Goal: Task Accomplishment & Management: Manage account settings

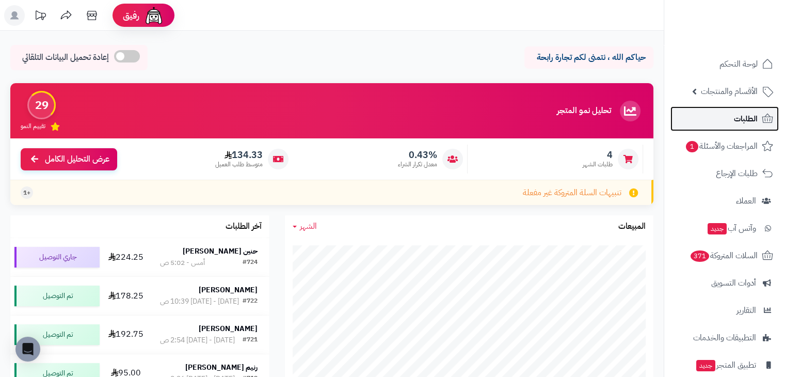
click at [733, 108] on link "الطلبات" at bounding box center [724, 118] width 108 height 25
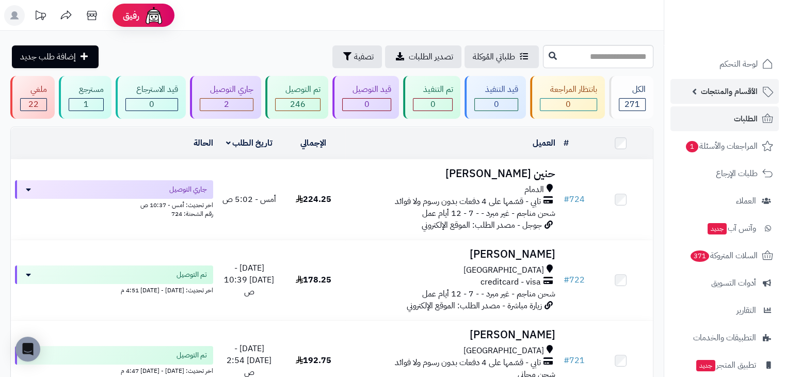
click at [746, 80] on link "الأقسام والمنتجات" at bounding box center [724, 91] width 108 height 25
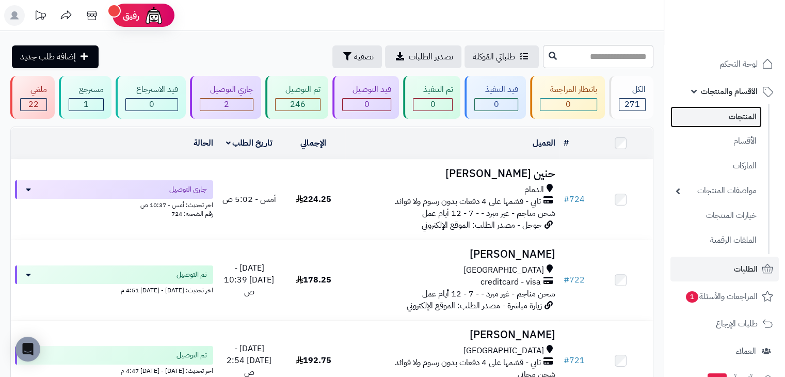
click at [731, 124] on link "المنتجات" at bounding box center [715, 116] width 91 height 21
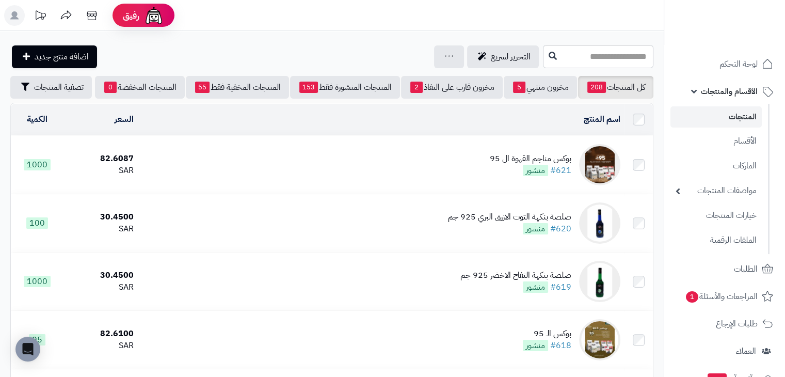
click at [520, 157] on td "بوكس مناجم القهوة ال 95 #621 منشور" at bounding box center [381, 165] width 487 height 58
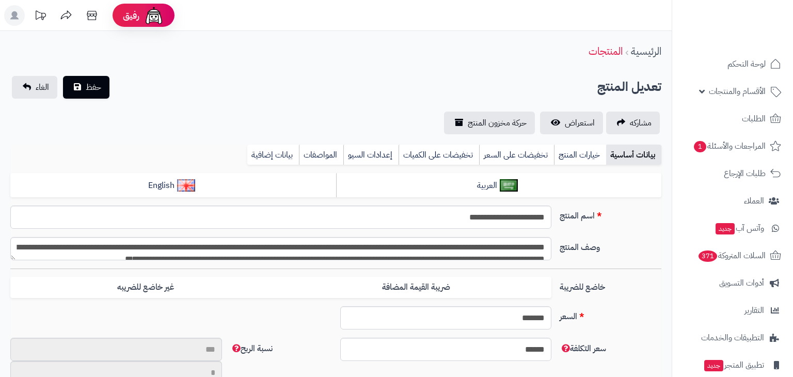
select select
type input "**"
type input "*********"
type input "*****"
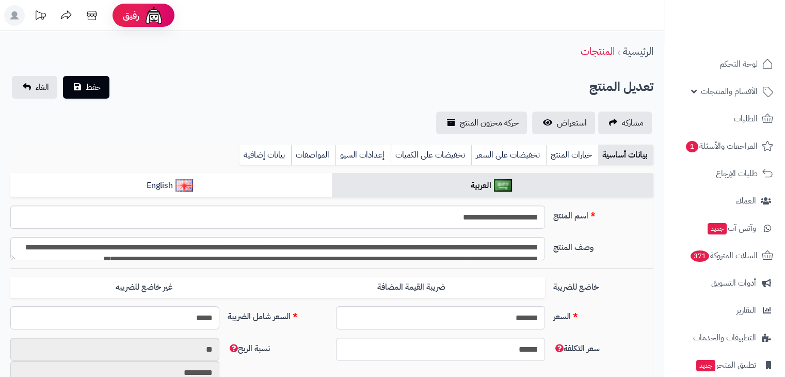
type input "*****"
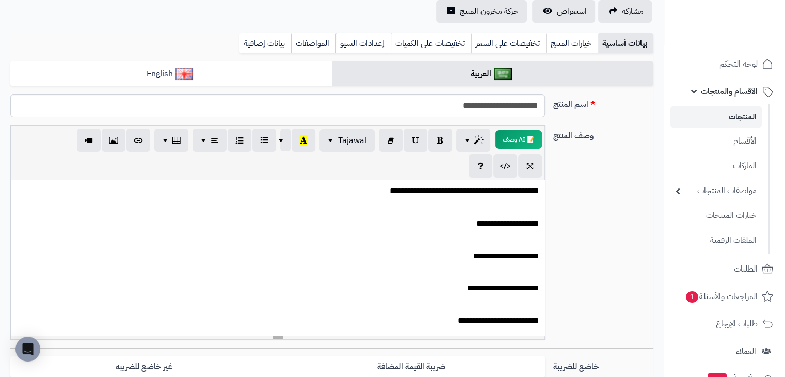
scroll to position [71, 0]
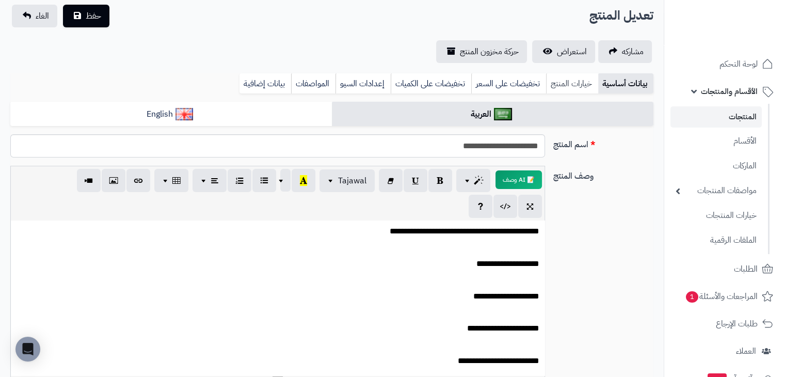
click at [566, 90] on link "خيارات المنتج" at bounding box center [572, 83] width 52 height 21
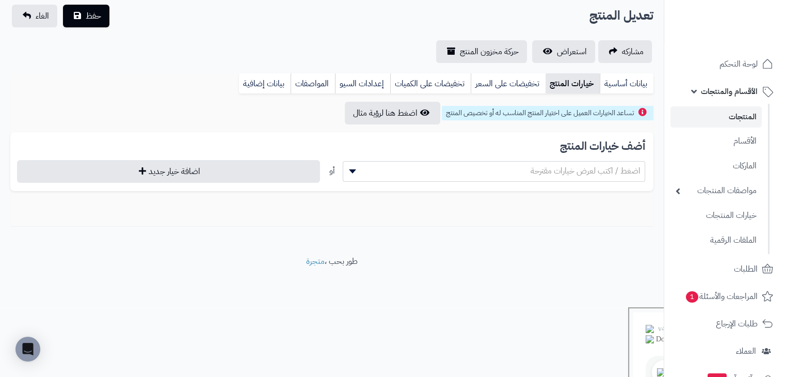
scroll to position [2, 0]
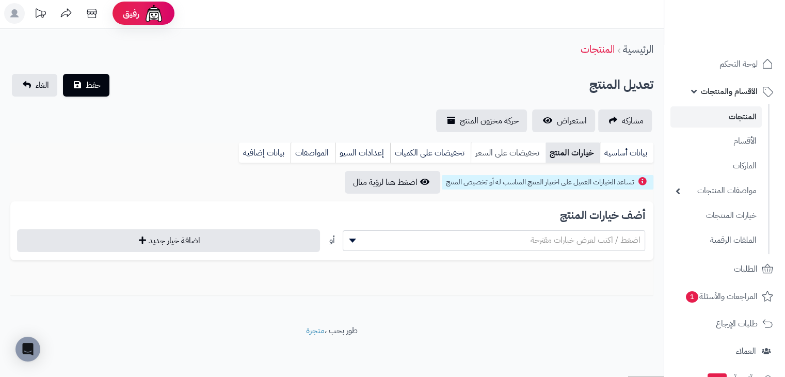
click at [524, 151] on link "تخفيضات على السعر" at bounding box center [508, 152] width 75 height 21
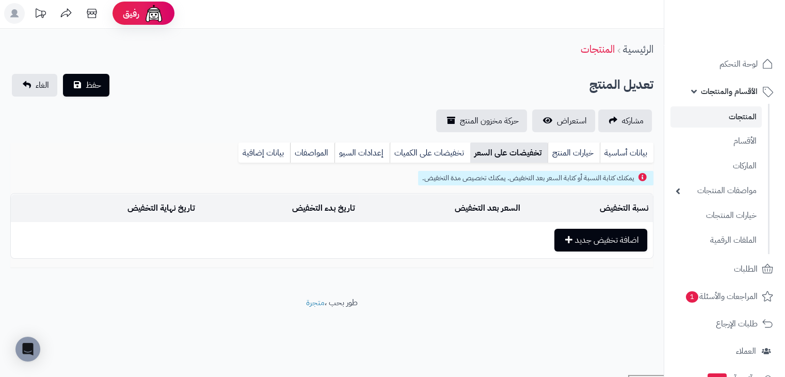
scroll to position [0, 0]
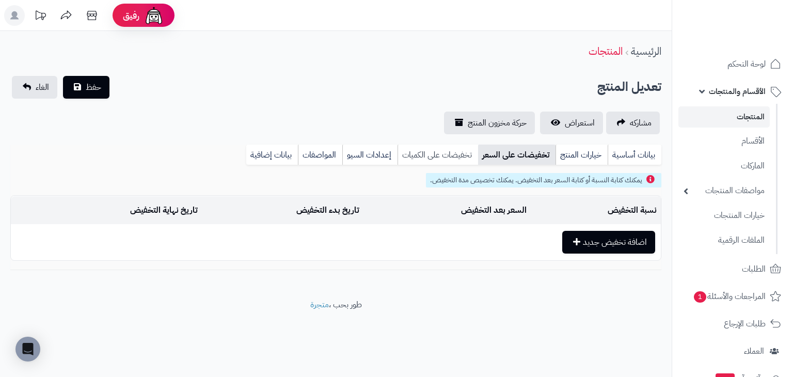
click at [461, 155] on link "تخفيضات على الكميات" at bounding box center [437, 155] width 81 height 21
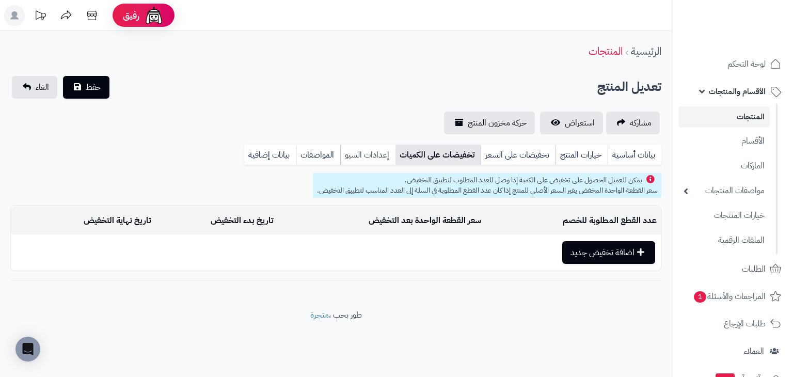
click at [362, 151] on link "إعدادات السيو" at bounding box center [367, 155] width 55 height 21
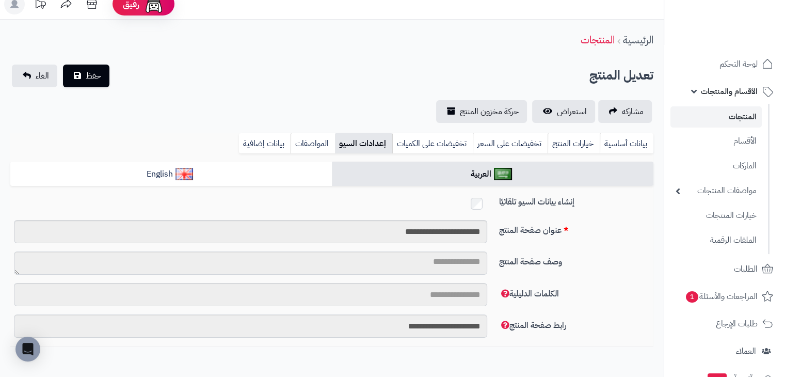
scroll to position [60, 0]
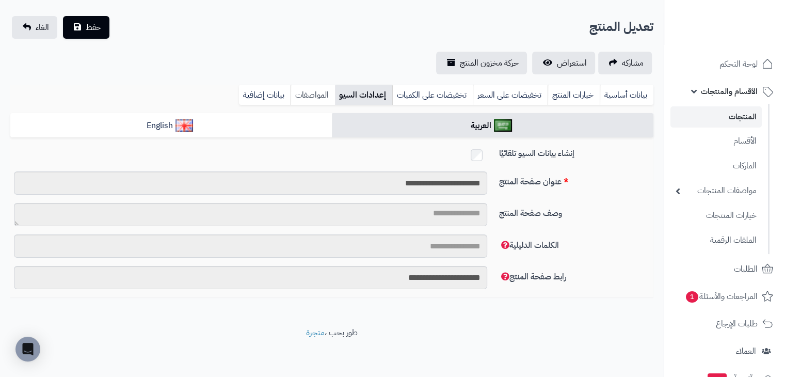
click at [318, 95] on link "المواصفات" at bounding box center [313, 95] width 44 height 21
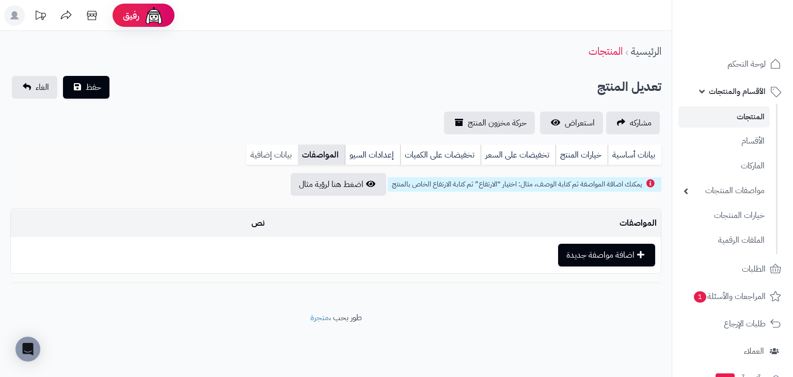
click at [273, 154] on link "بيانات إضافية" at bounding box center [272, 155] width 52 height 21
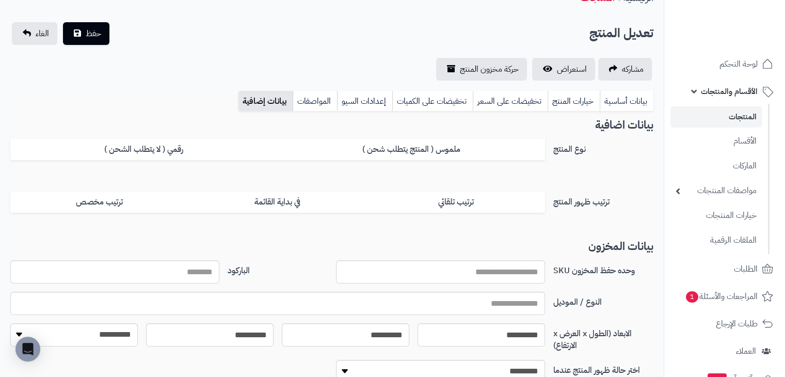
scroll to position [36, 0]
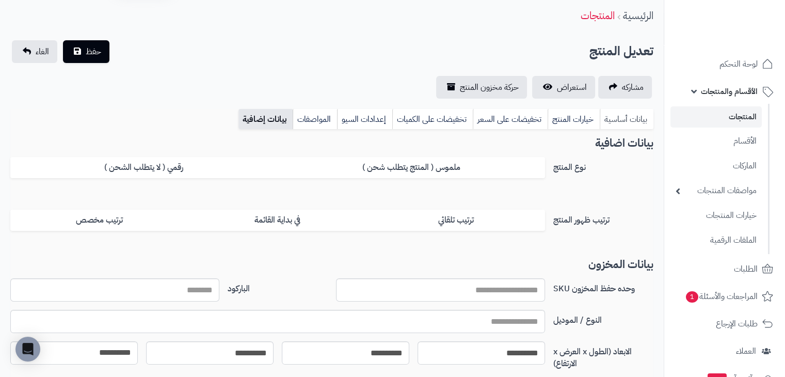
click at [622, 123] on link "بيانات أساسية" at bounding box center [627, 119] width 54 height 21
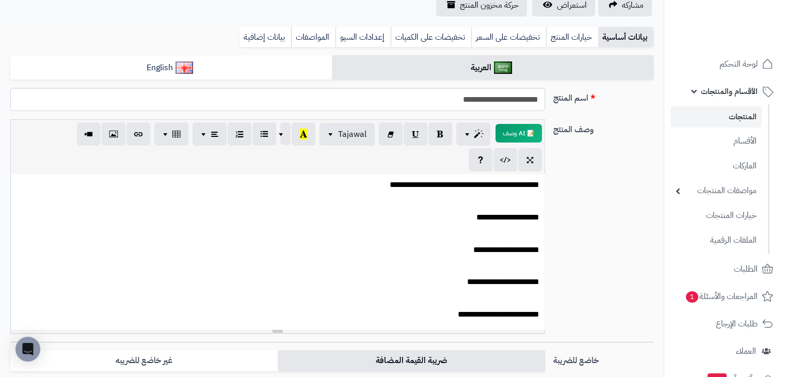
scroll to position [71, 0]
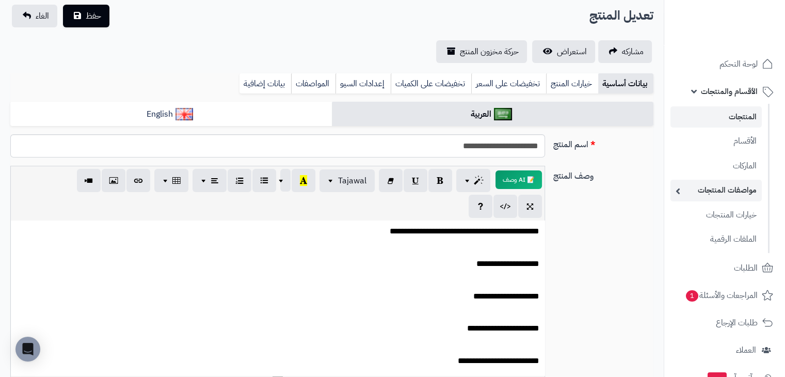
click at [679, 188] on link "مواصفات المنتجات" at bounding box center [715, 190] width 91 height 21
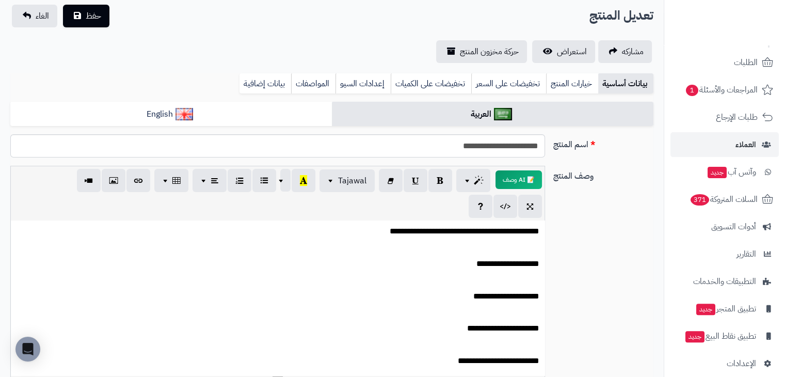
scroll to position [270, 0]
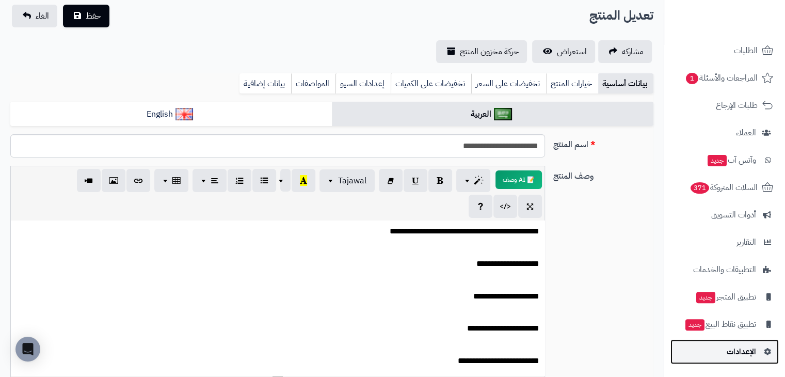
click at [729, 349] on span "الإعدادات" at bounding box center [741, 351] width 29 height 14
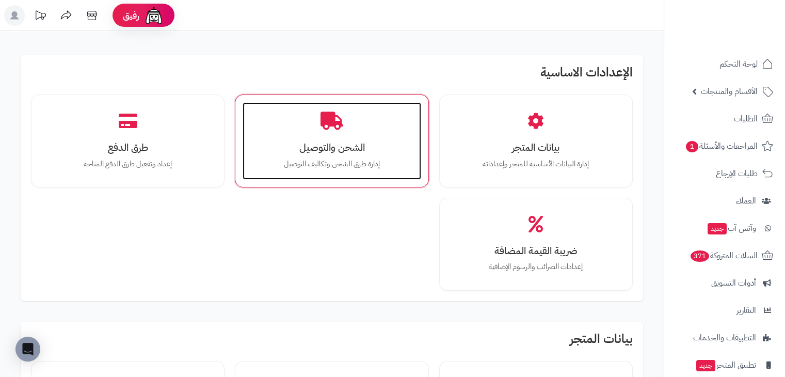
click at [382, 167] on p "إدارة طرق الشحن وتكاليف التوصيل" at bounding box center [331, 163] width 157 height 11
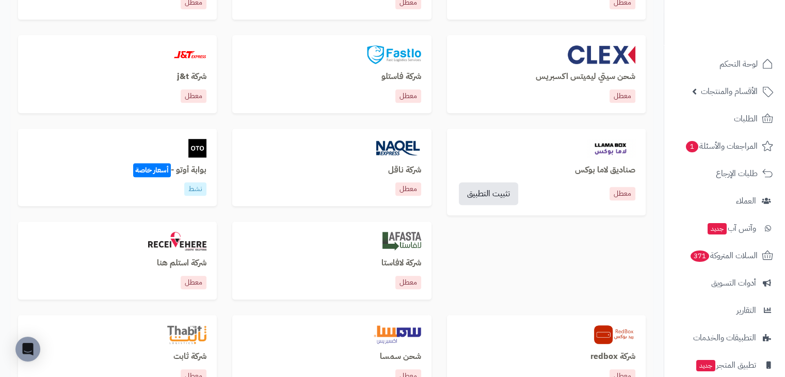
scroll to position [370, 0]
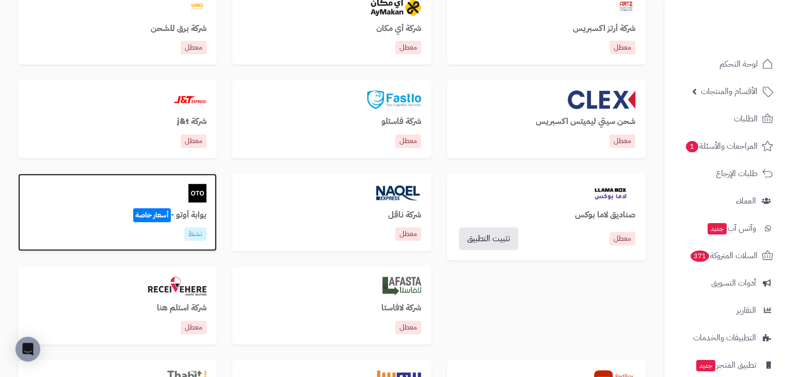
click at [163, 191] on div at bounding box center [117, 193] width 178 height 19
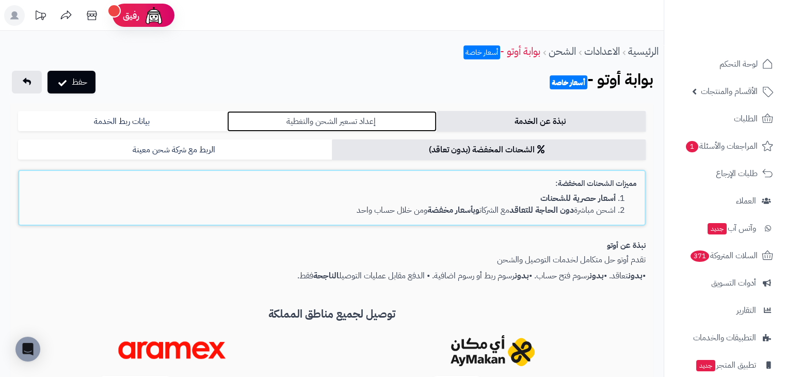
click at [379, 120] on link "إعداد تسعير الشحن والتغطية" at bounding box center [331, 121] width 209 height 21
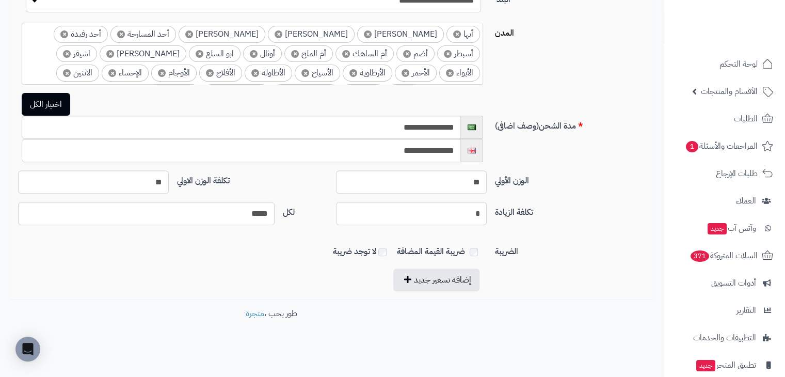
scroll to position [334, 0]
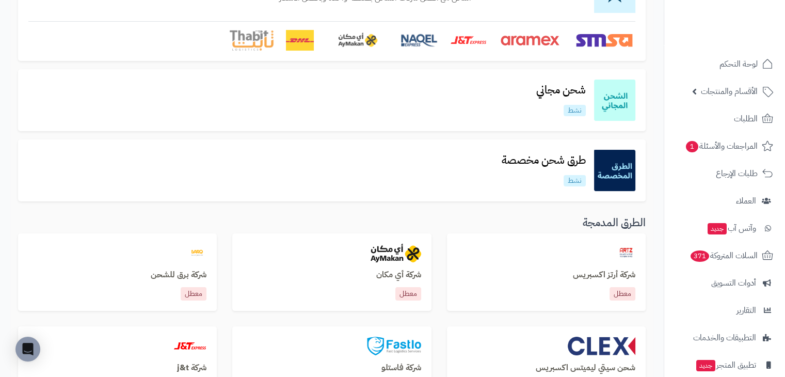
scroll to position [60, 0]
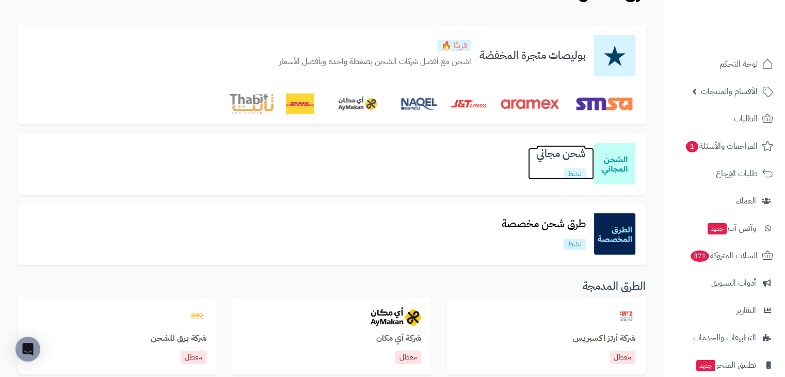
click at [562, 157] on h3 "شحن مجاني" at bounding box center [561, 154] width 66 height 12
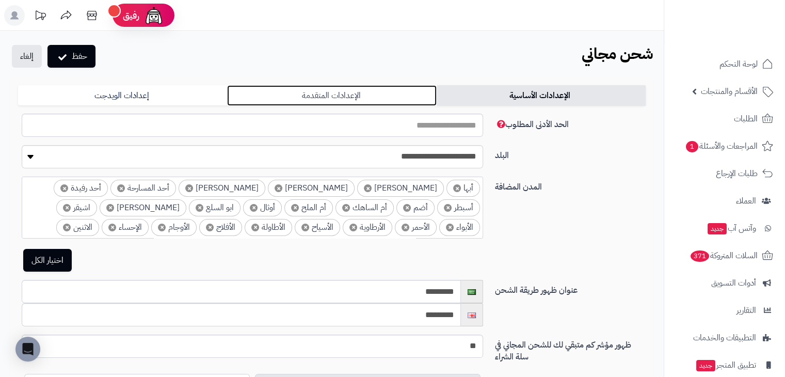
click at [321, 91] on link "الإعدادات المتقدمة" at bounding box center [331, 95] width 209 height 21
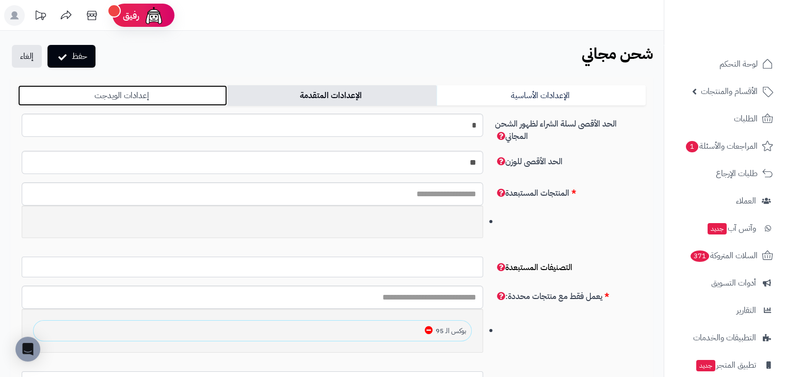
click at [145, 93] on link "إعدادات الويدجت" at bounding box center [122, 95] width 209 height 21
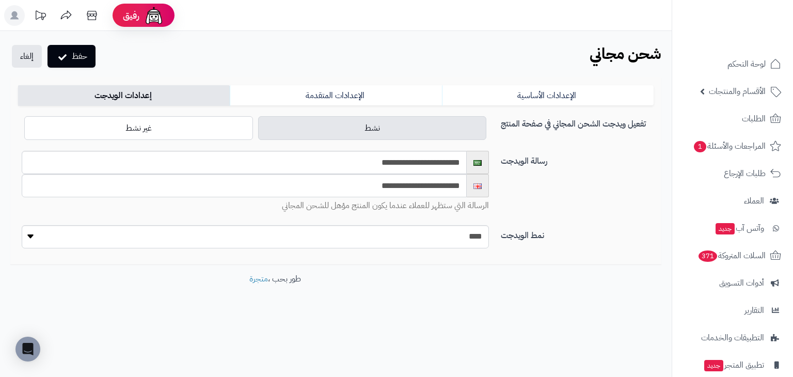
drag, startPoint x: 511, startPoint y: 375, endPoint x: 512, endPoint y: 380, distance: 5.7
click at [512, 376] on html "**********" at bounding box center [396, 188] width 793 height 377
click at [19, 351] on div "Open Intercom Messenger" at bounding box center [27, 348] width 27 height 27
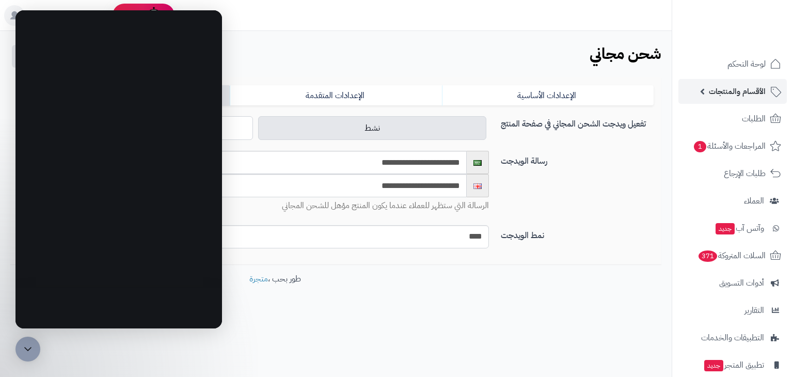
click at [717, 102] on link "الأقسام والمنتجات" at bounding box center [732, 91] width 108 height 25
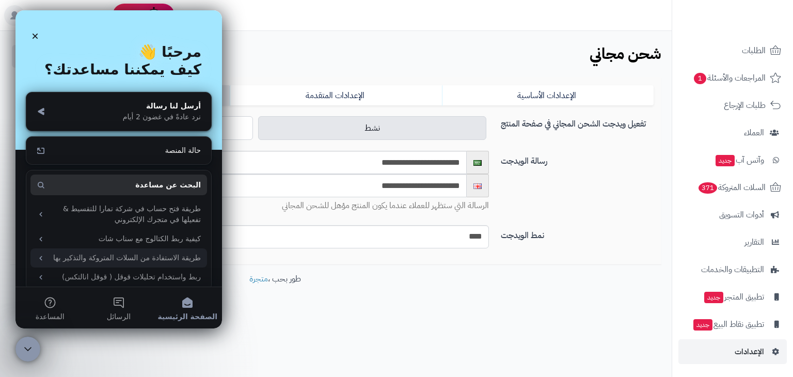
scroll to position [50, 0]
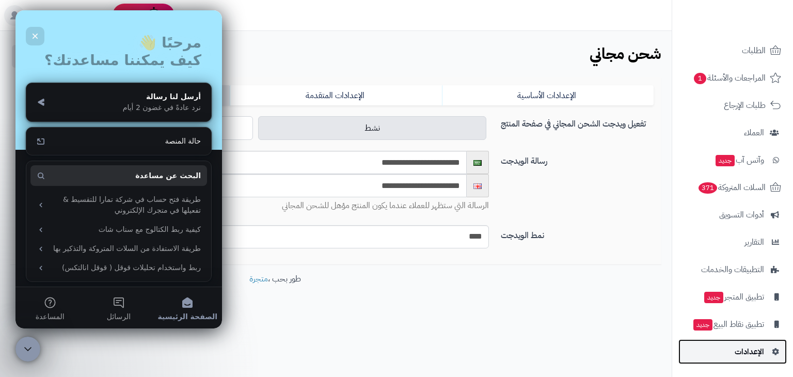
click at [754, 354] on span "الإعدادات" at bounding box center [748, 351] width 29 height 14
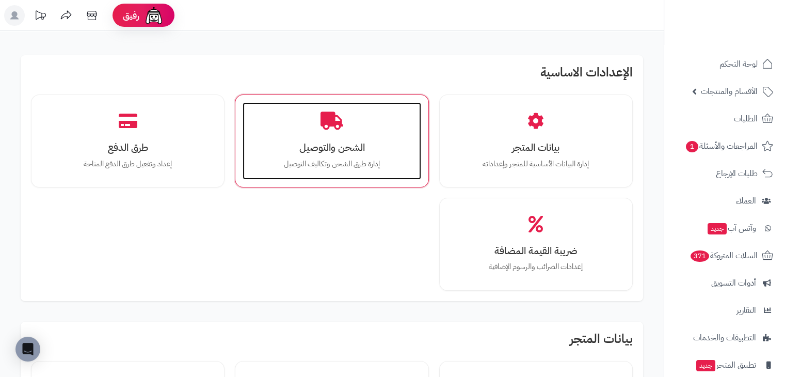
click at [400, 126] on div "الشحن والتوصيل إدارة طرق الشحن وتكاليف التوصيل" at bounding box center [332, 140] width 178 height 77
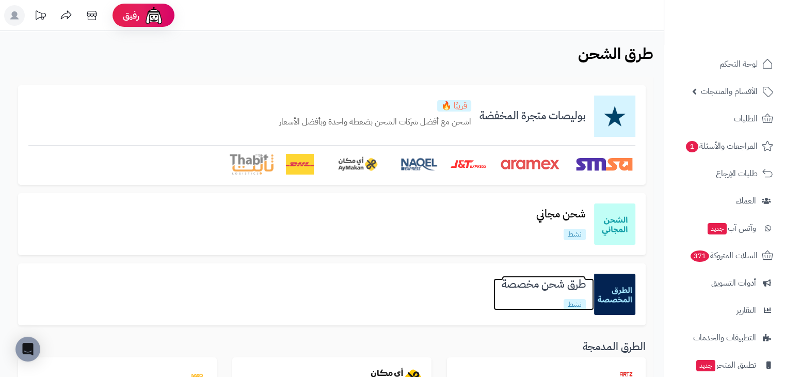
click at [541, 278] on h3 "طرق شحن مخصصة" at bounding box center [543, 284] width 101 height 12
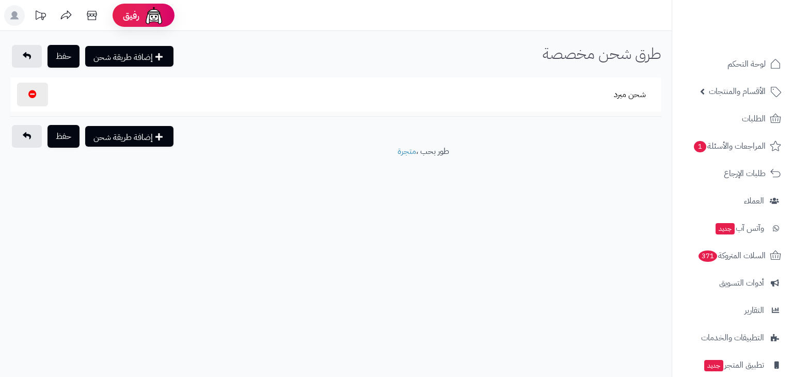
select select
click at [629, 92] on button "شحن مبرد" at bounding box center [630, 94] width 50 height 24
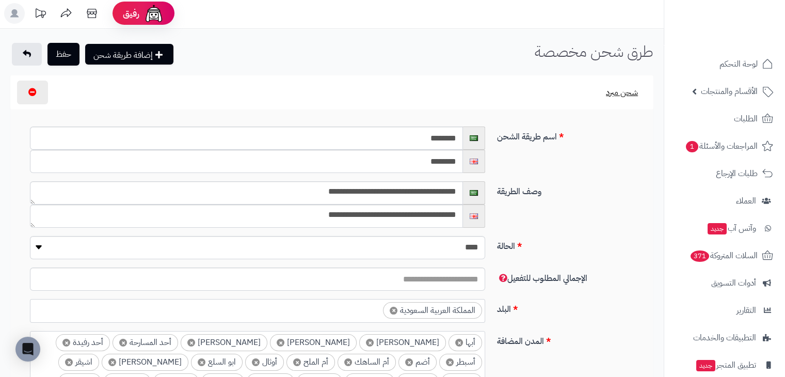
scroll to position [1, 0]
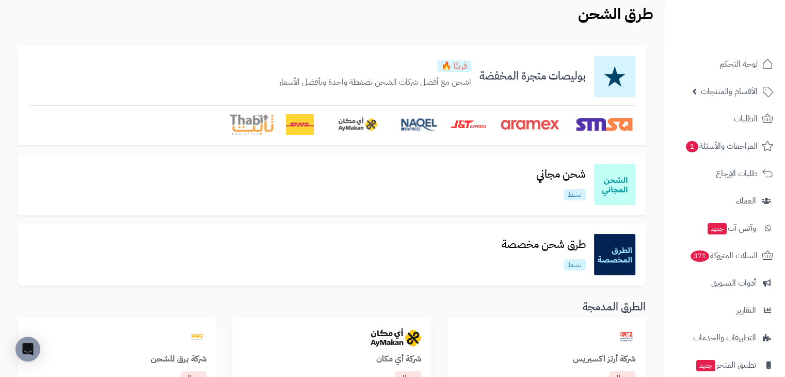
scroll to position [52, 0]
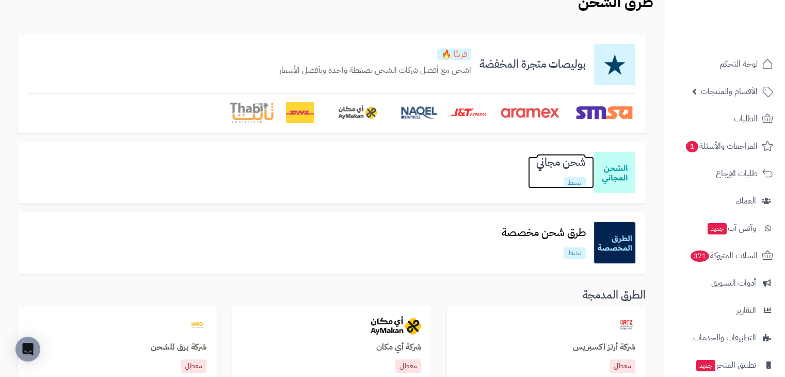
click at [549, 162] on h3 "شحن مجاني" at bounding box center [561, 162] width 66 height 12
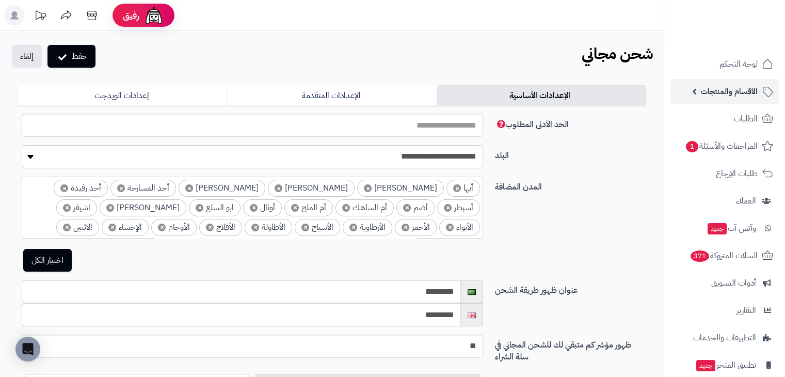
click at [735, 95] on span "الأقسام والمنتجات" at bounding box center [729, 91] width 57 height 14
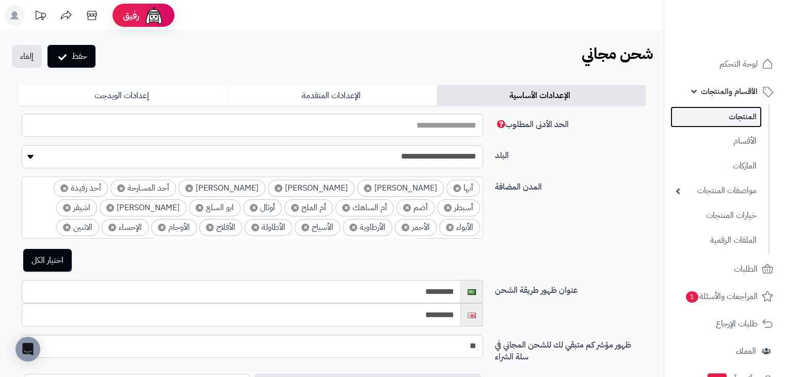
click at [738, 119] on link "المنتجات" at bounding box center [715, 116] width 91 height 21
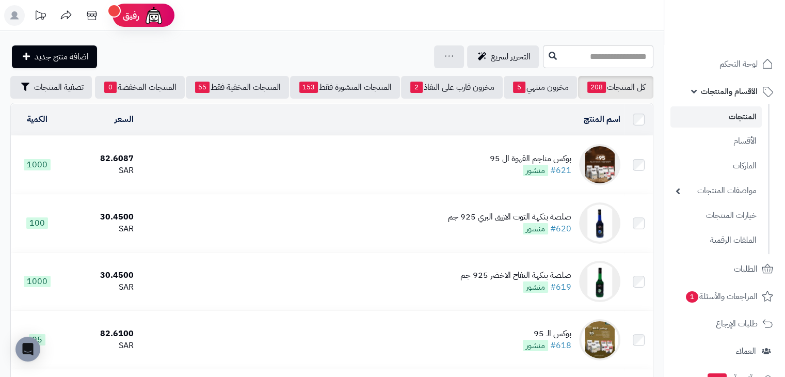
drag, startPoint x: 541, startPoint y: 162, endPoint x: 500, endPoint y: 168, distance: 41.8
click at [500, 165] on div "بوكس مناجم القهوة ال 95" at bounding box center [531, 159] width 82 height 12
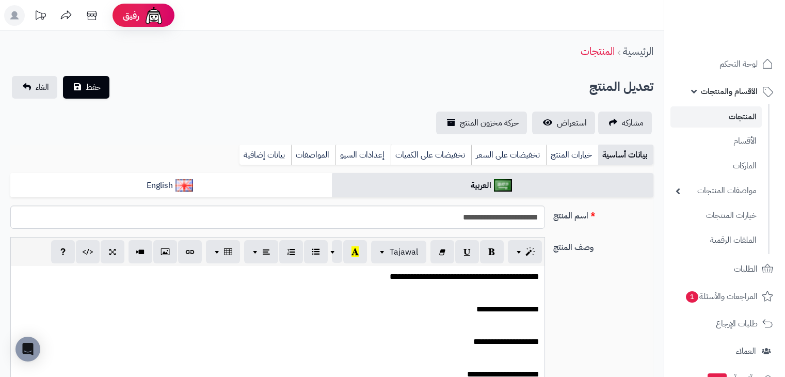
select select
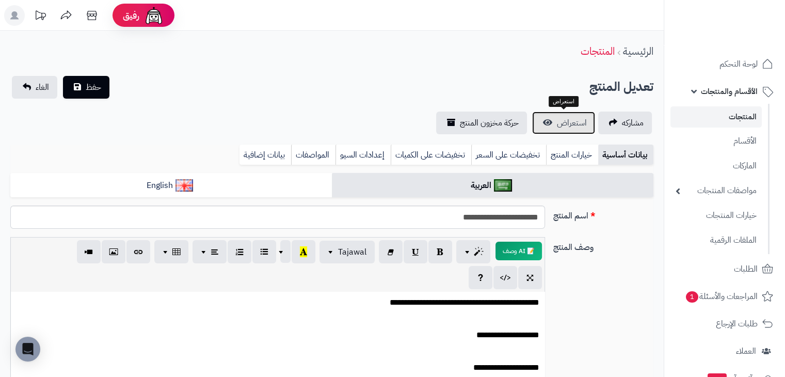
click at [574, 118] on span "استعراض" at bounding box center [572, 123] width 30 height 12
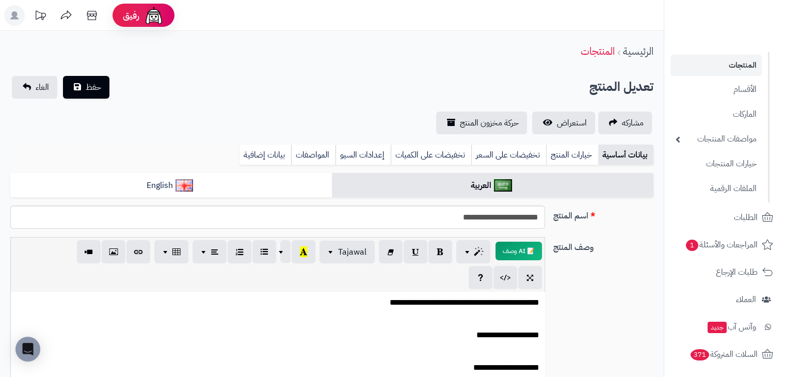
click at [23, 8] on icon at bounding box center [14, 15] width 21 height 21
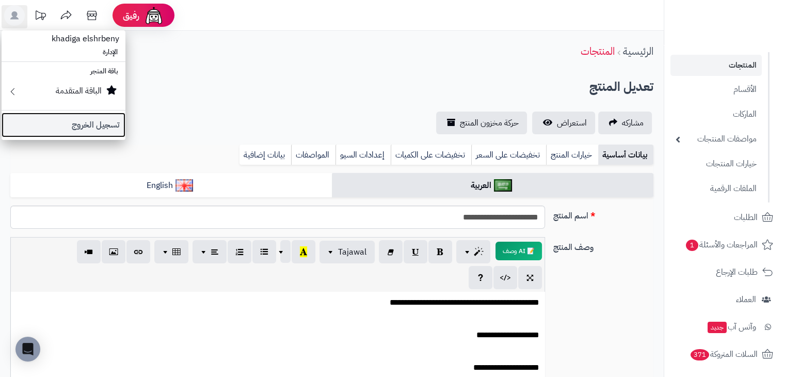
click at [59, 130] on link "تسجيل الخروج" at bounding box center [64, 125] width 124 height 25
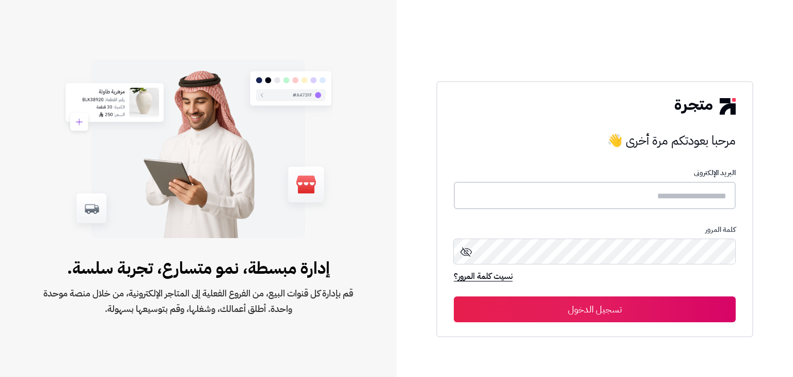
type input "**********"
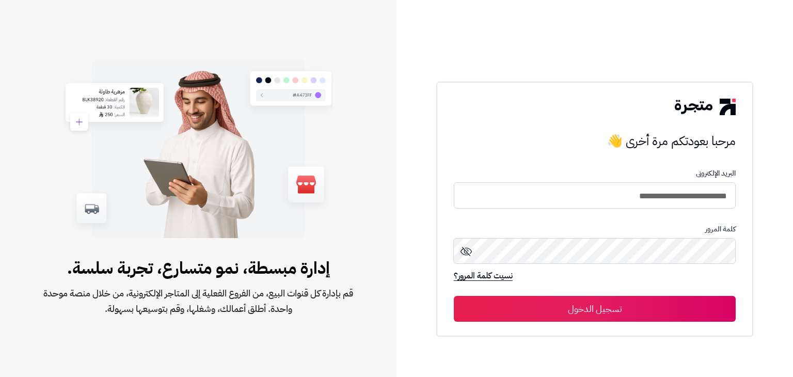
click at [464, 252] on icon at bounding box center [465, 251] width 11 height 9
click at [458, 180] on form "**********" at bounding box center [595, 245] width 282 height 152
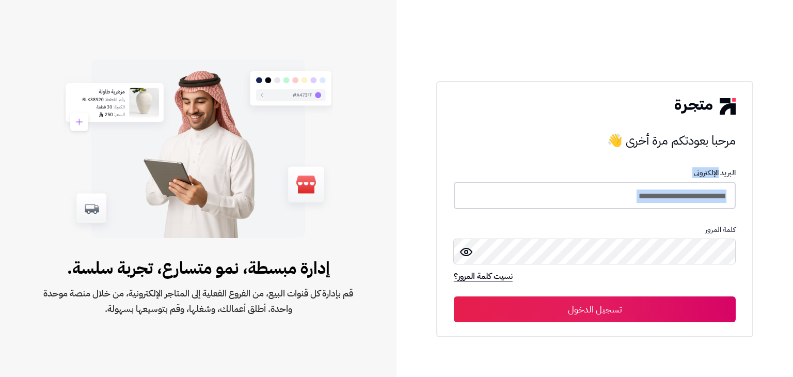
click at [505, 183] on input "**********" at bounding box center [595, 195] width 282 height 27
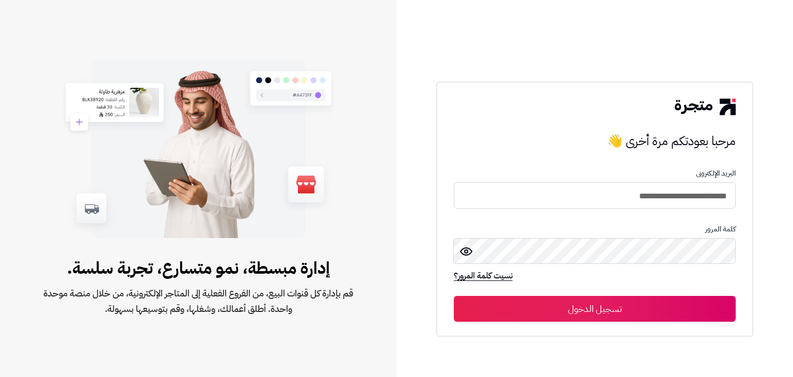
click at [470, 250] on icon at bounding box center [466, 251] width 12 height 12
click at [493, 266] on div "كلمة المرور" at bounding box center [595, 247] width 282 height 45
click at [452, 248] on div "**********" at bounding box center [594, 209] width 317 height 256
click at [467, 248] on icon at bounding box center [465, 251] width 11 height 9
click at [483, 234] on div "كلمة المرور" at bounding box center [595, 247] width 282 height 45
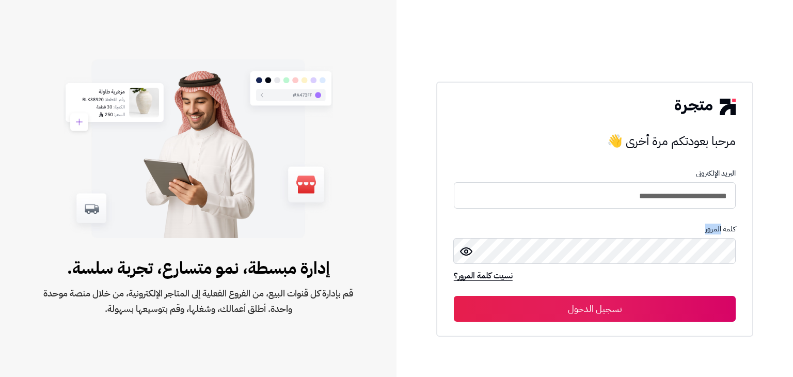
click at [483, 234] on div "كلمة المرور" at bounding box center [595, 247] width 282 height 45
click at [519, 314] on button "تسجيل الدخول" at bounding box center [595, 309] width 282 height 26
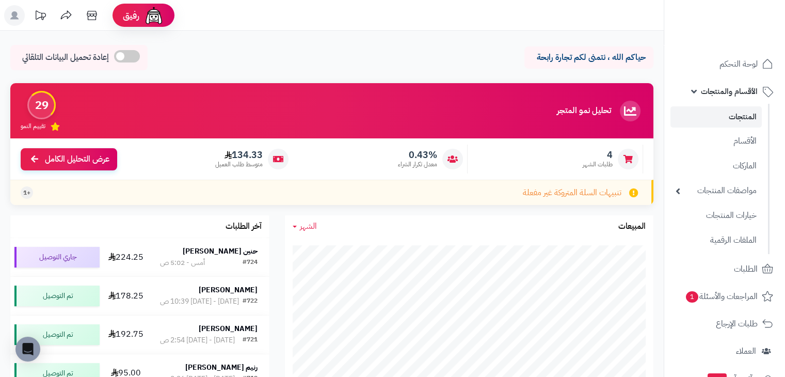
click at [727, 118] on link "المنتجات" at bounding box center [715, 116] width 91 height 21
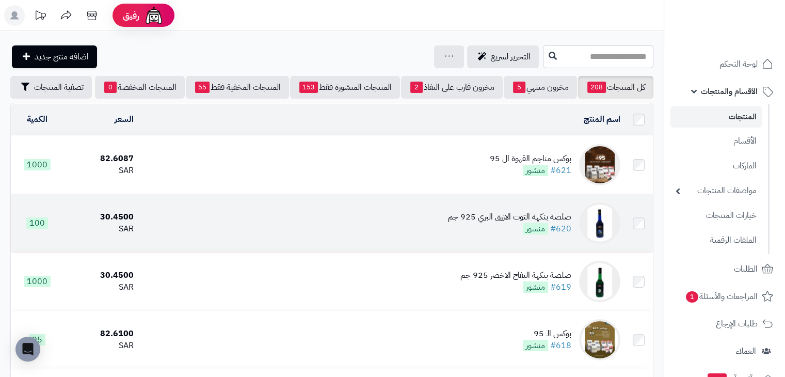
click at [503, 223] on div "صلصة بنكهة التوت الازرق البري 925 جم" at bounding box center [509, 217] width 123 height 12
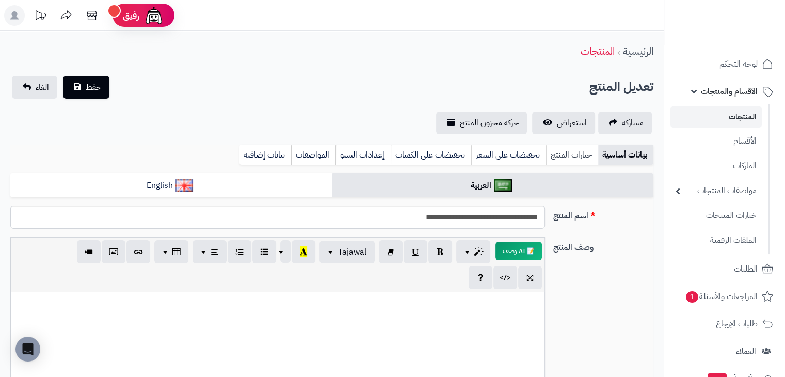
click at [552, 155] on link "خيارات المنتج" at bounding box center [572, 155] width 52 height 21
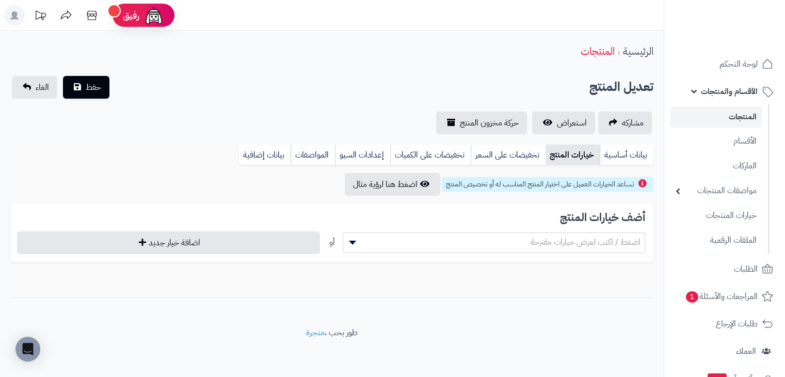
scroll to position [2, 0]
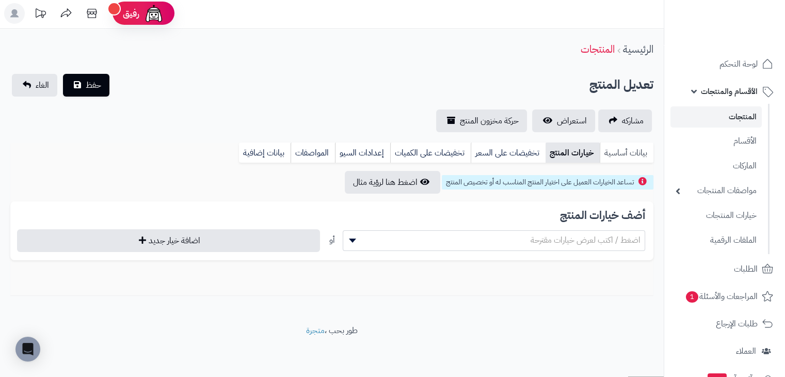
click at [605, 153] on link "بيانات أساسية" at bounding box center [627, 152] width 54 height 21
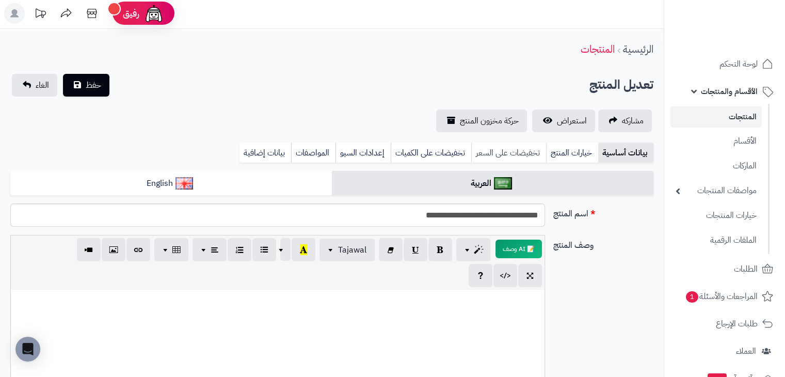
click at [489, 159] on link "تخفيضات على السعر" at bounding box center [508, 152] width 75 height 21
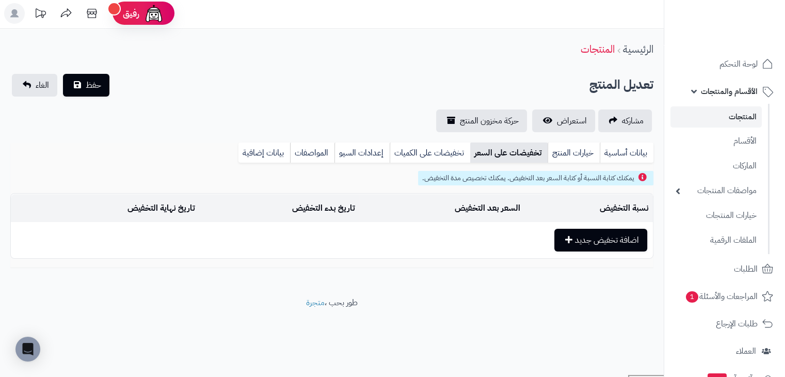
scroll to position [0, 0]
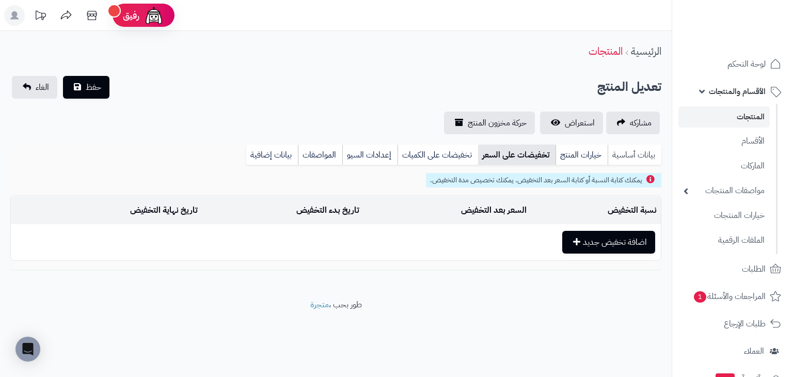
click at [621, 158] on link "بيانات أساسية" at bounding box center [634, 155] width 54 height 21
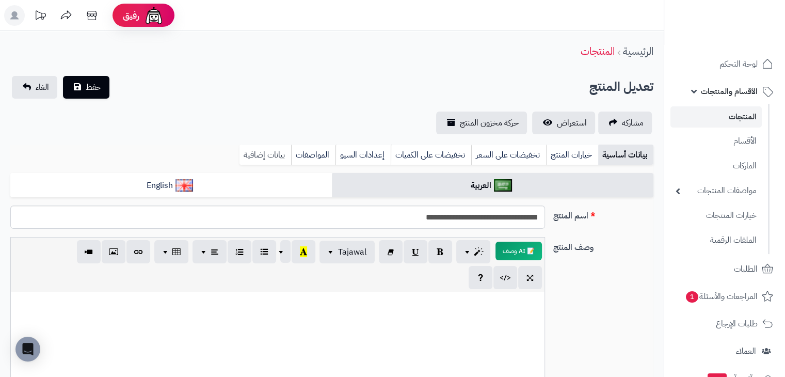
click at [270, 161] on link "بيانات إضافية" at bounding box center [265, 155] width 52 height 21
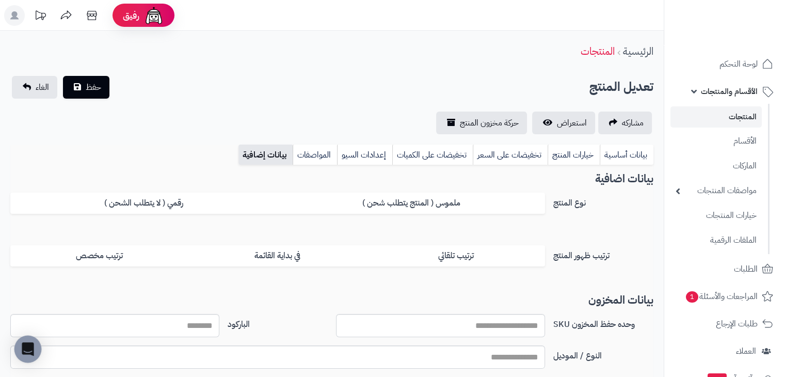
click at [23, 344] on icon "Open Intercom Messenger" at bounding box center [27, 348] width 13 height 13
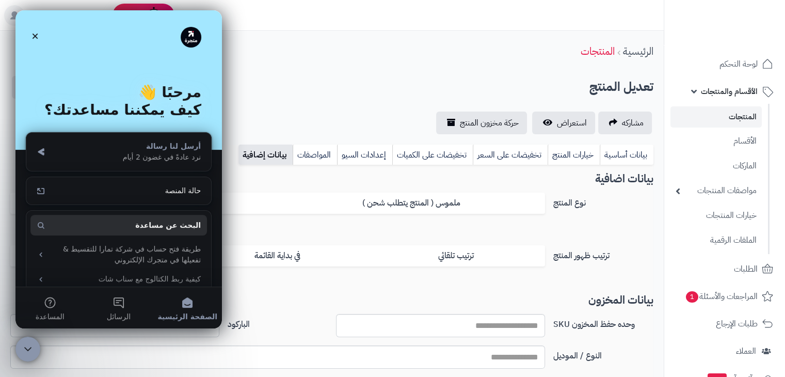
click at [154, 161] on div "نرد عادةً في غضون 2 أيام" at bounding box center [125, 157] width 151 height 11
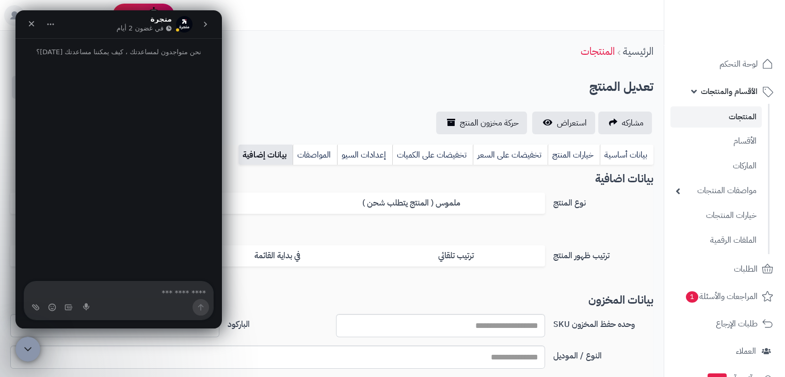
click at [148, 291] on textarea "اكتب رسالة..." at bounding box center [118, 290] width 189 height 18
type textarea "*"
type textarea "**********"
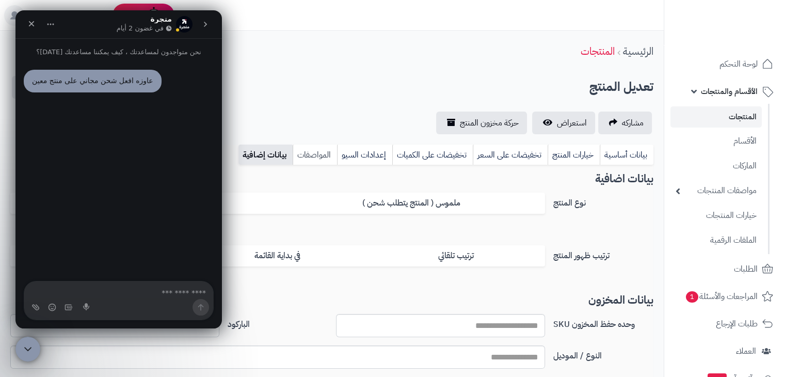
click at [304, 149] on link "المواصفات" at bounding box center [315, 155] width 44 height 21
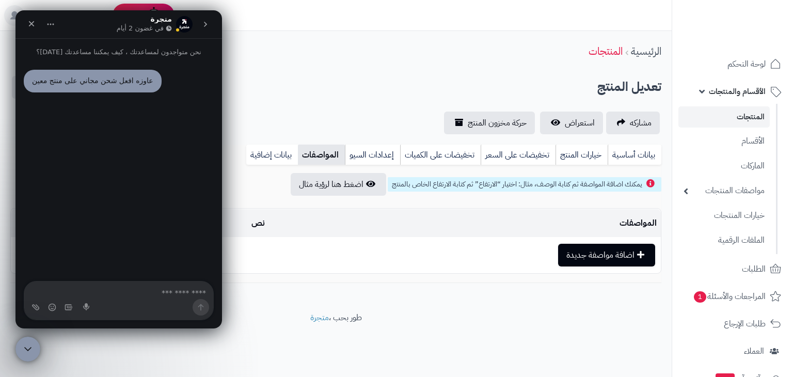
click at [361, 92] on div "تعديل المنتج حفظ الغاء" at bounding box center [335, 87] width 651 height 23
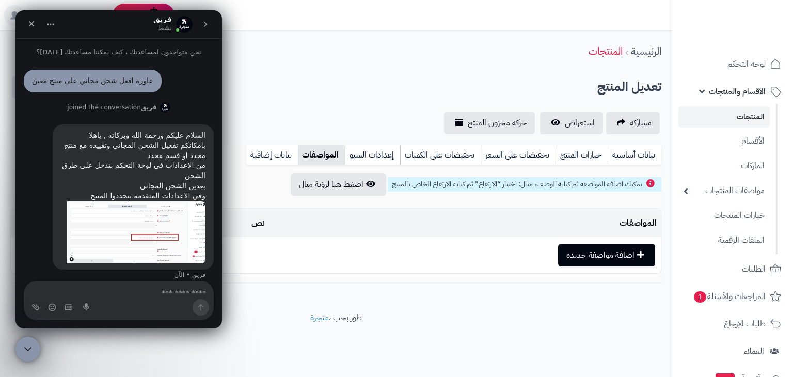
scroll to position [9, 0]
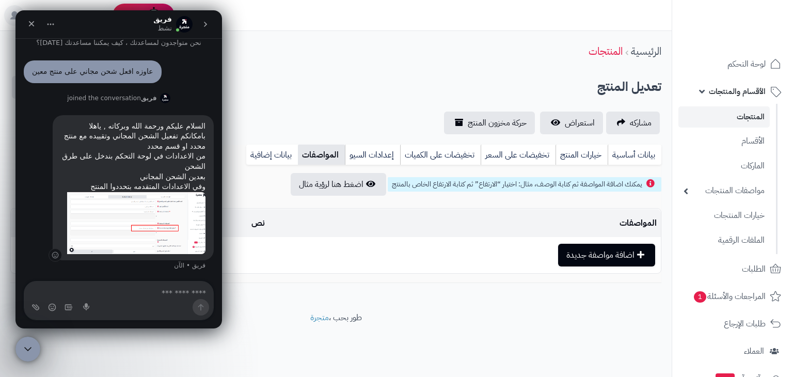
click at [162, 228] on img "فريق يقول …" at bounding box center [136, 223] width 138 height 62
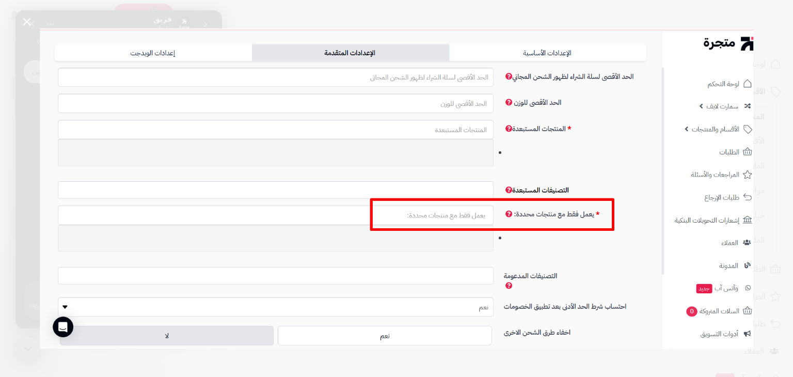
scroll to position [0, 0]
click at [192, 209] on img "إغلاق" at bounding box center [396, 188] width 713 height 320
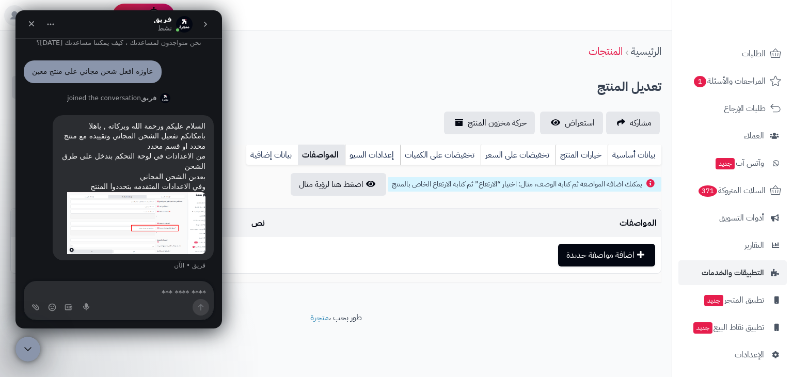
scroll to position [218, 0]
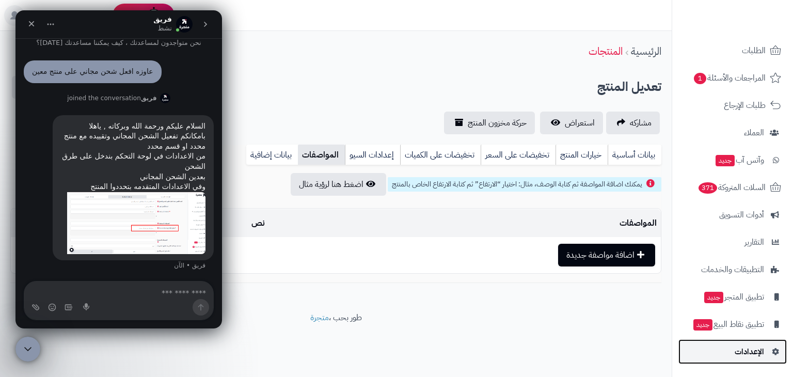
click at [780, 356] on link "الإعدادات" at bounding box center [732, 351] width 108 height 25
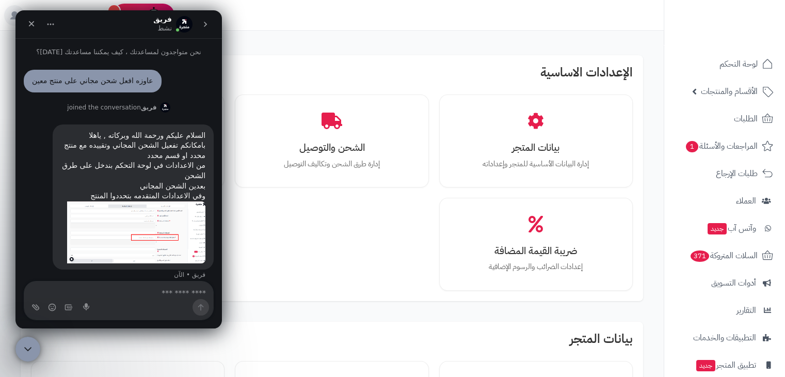
scroll to position [9, 0]
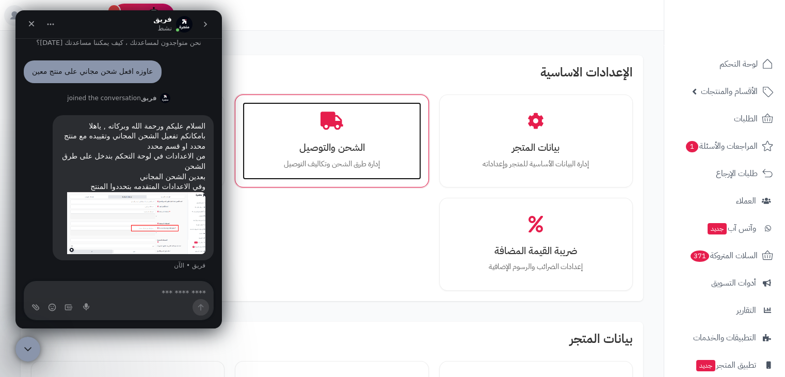
click at [291, 164] on p "إدارة طرق الشحن وتكاليف التوصيل" at bounding box center [331, 163] width 157 height 11
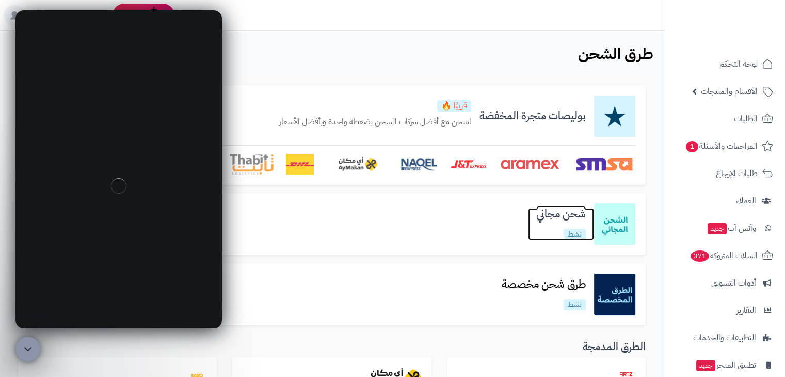
click at [558, 211] on h3 "شحن مجاني" at bounding box center [561, 214] width 66 height 12
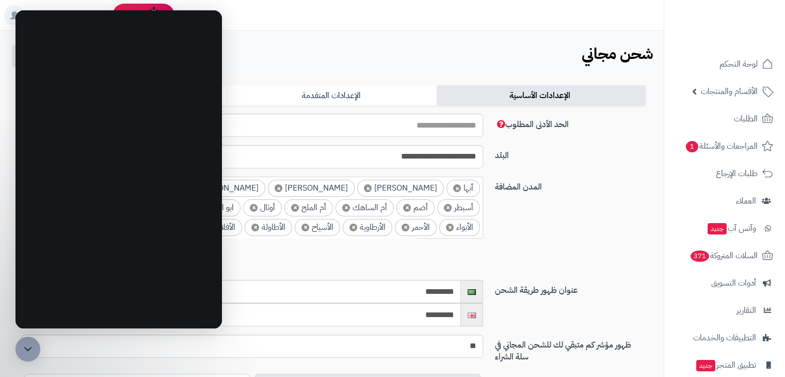
select select "***"
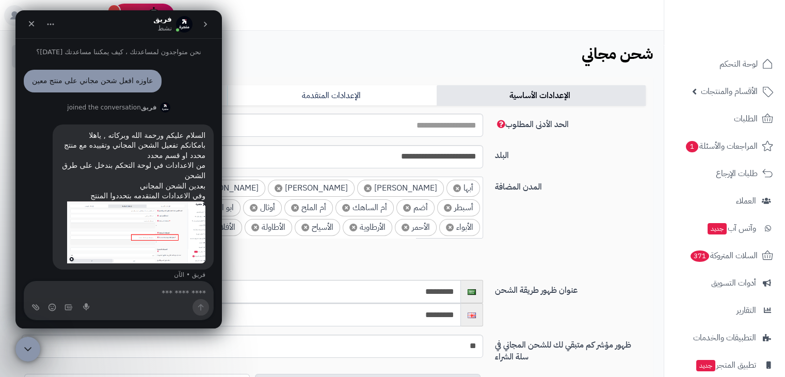
scroll to position [9, 0]
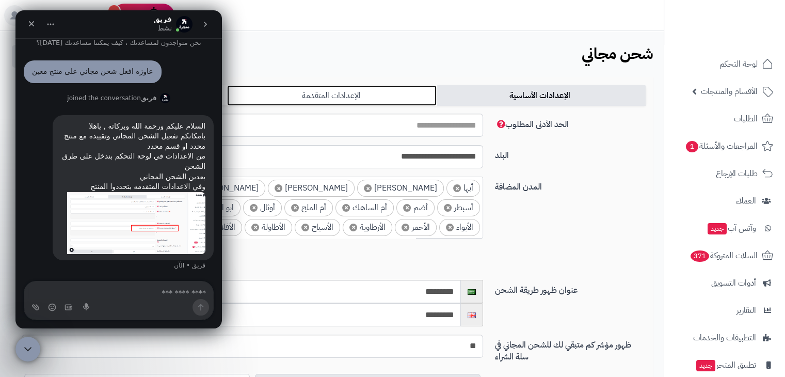
click at [319, 95] on link "الإعدادات المتقدمة" at bounding box center [331, 95] width 209 height 21
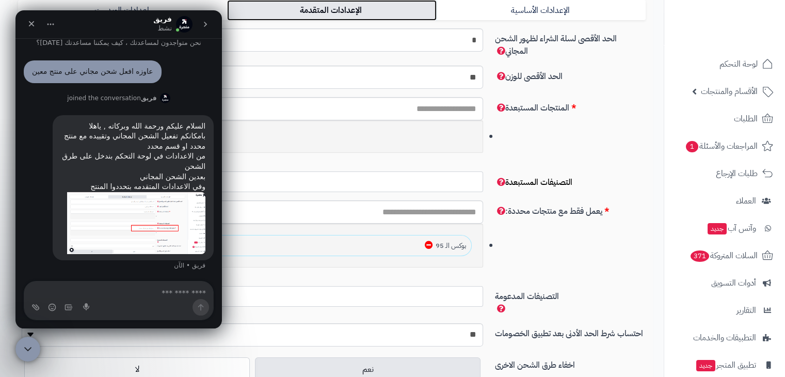
scroll to position [103, 0]
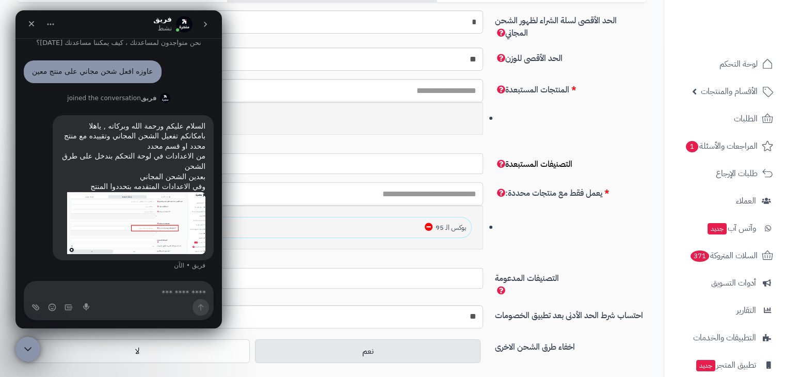
click at [437, 201] on input "text" at bounding box center [252, 193] width 461 height 23
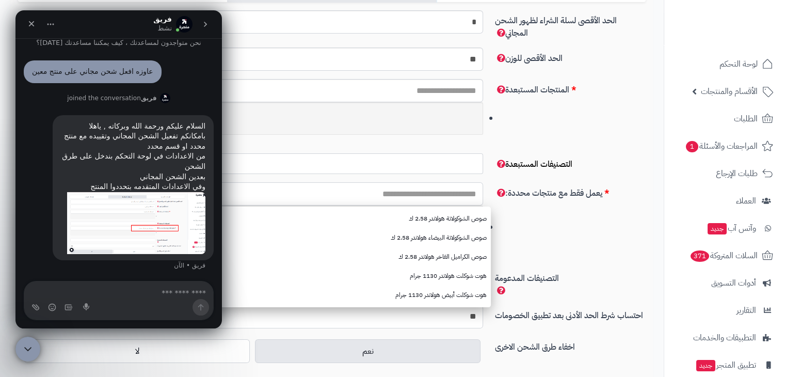
type input "*"
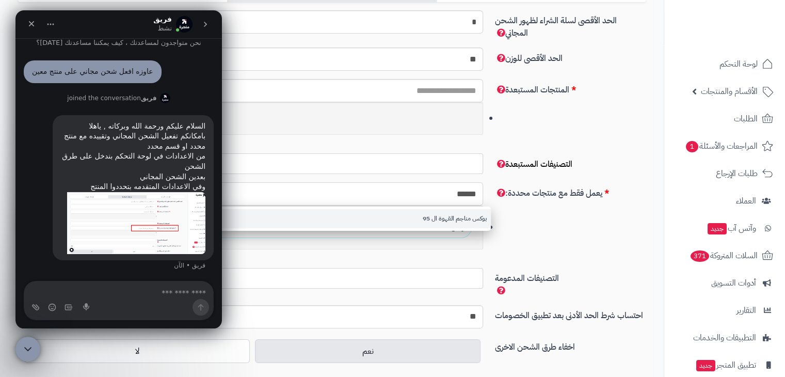
type input "******"
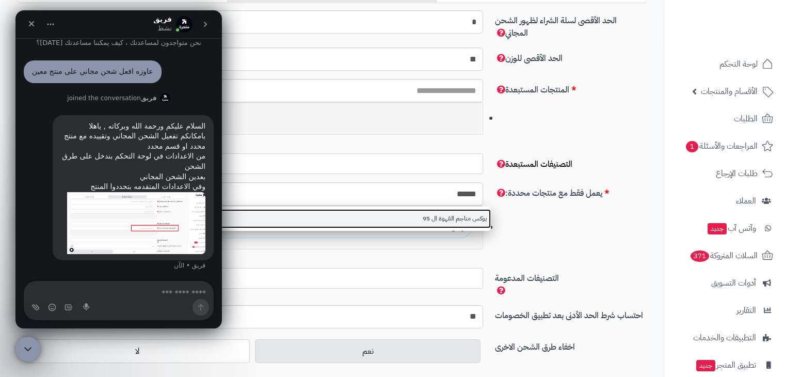
click at [447, 215] on link "بوكس مناجم القهوة ال 95" at bounding box center [256, 218] width 469 height 19
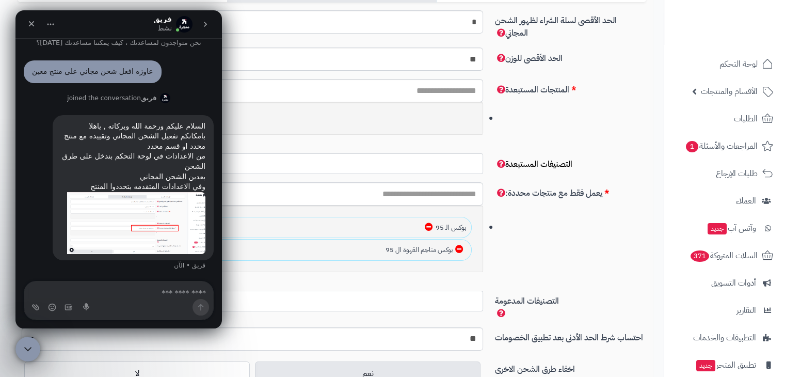
click at [551, 250] on div "يعمل فقط مع منتجات محددة: بوكس مناجم القهوة ال 95 بوكس الـ 95 بوكس مناجم القهوة…" at bounding box center [332, 236] width 636 height 108
click at [213, 30] on button "go back" at bounding box center [206, 24] width 20 height 20
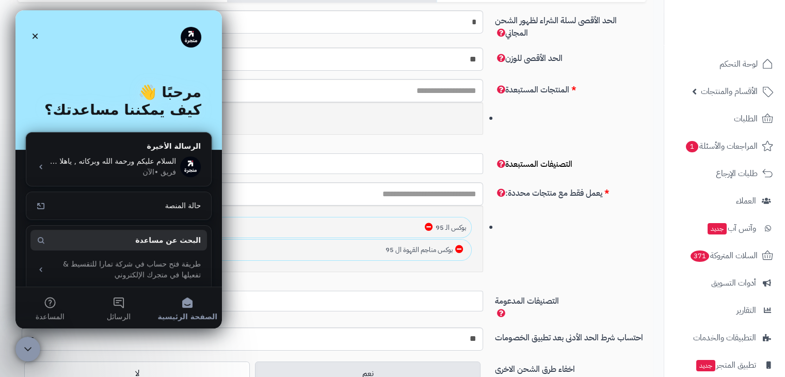
scroll to position [0, 0]
drag, startPoint x: 27, startPoint y: 345, endPoint x: 52, endPoint y: 664, distance: 319.4
click at [27, 345] on icon "إغلاق برنامج مراسلة Intercom" at bounding box center [26, 347] width 12 height 12
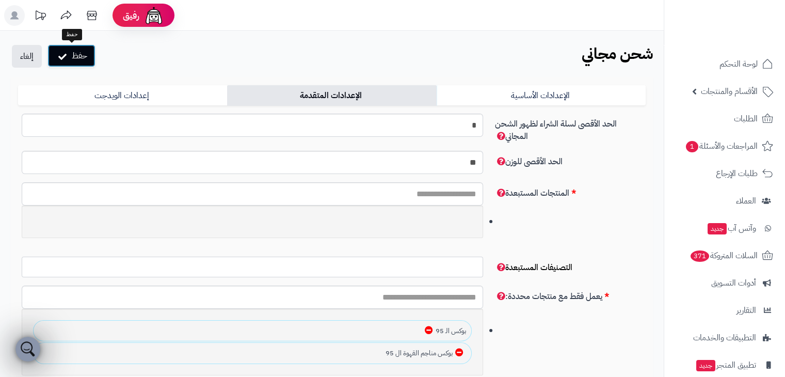
click at [83, 65] on button "حفظ" at bounding box center [71, 55] width 48 height 23
